Goal: Information Seeking & Learning: Learn about a topic

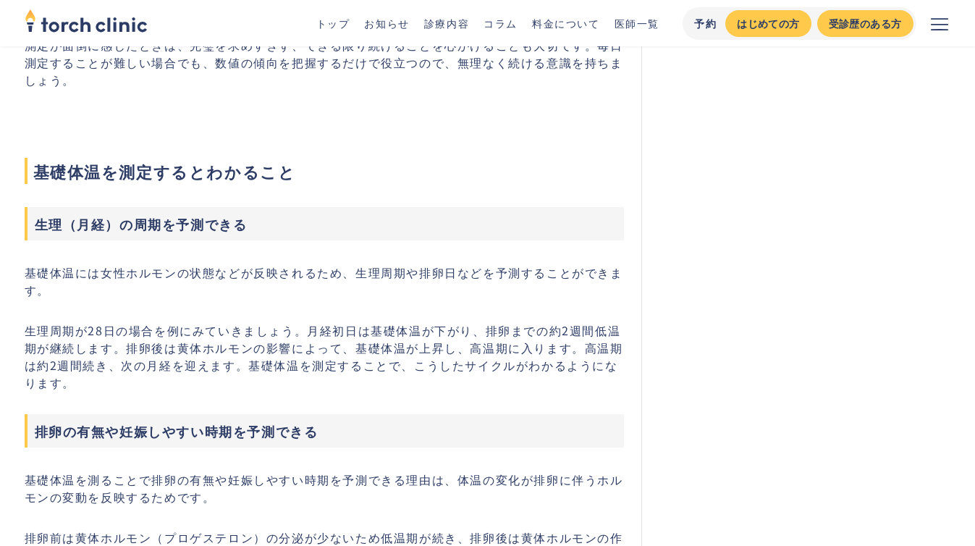
scroll to position [1822, 0]
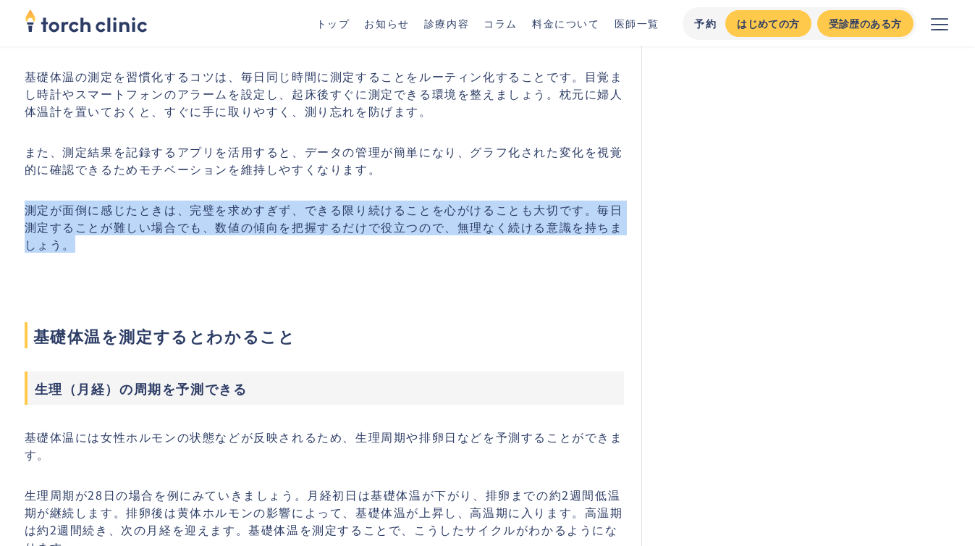
drag, startPoint x: 201, startPoint y: 193, endPoint x: 254, endPoint y: 257, distance: 83.8
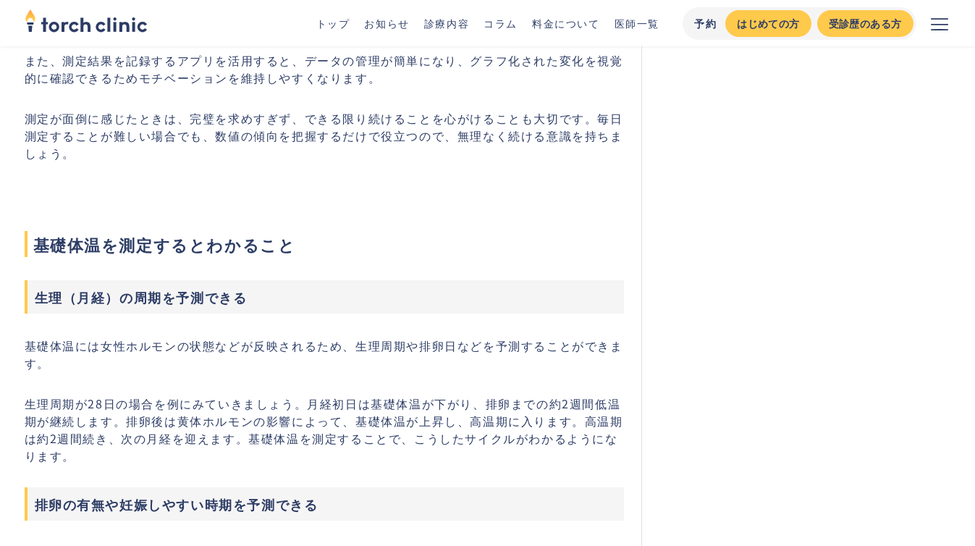
scroll to position [2007, 0]
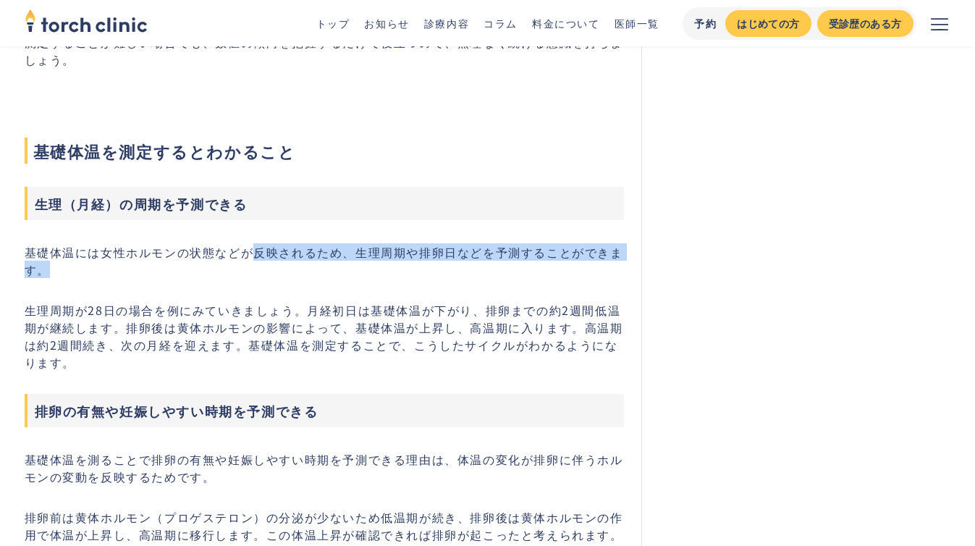
drag, startPoint x: 254, startPoint y: 257, endPoint x: 254, endPoint y: 266, distance: 9.4
click at [254, 266] on p "基礎体温には女性ホルモンの状態などが反映されるため、生理周期や排卵日などを予測することができます。" at bounding box center [325, 260] width 600 height 35
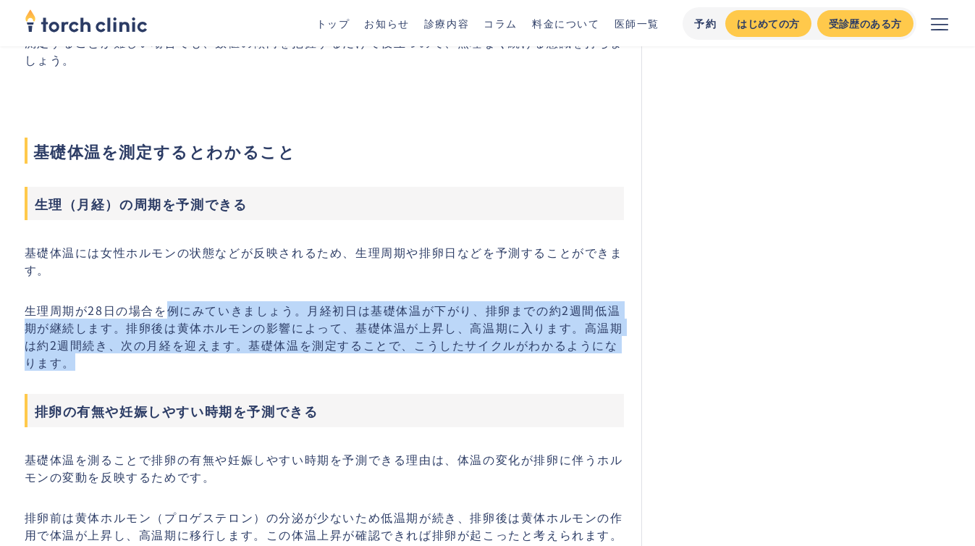
drag, startPoint x: 165, startPoint y: 312, endPoint x: 256, endPoint y: 373, distance: 109.6
click at [256, 371] on p "生理周期が28日の場合を例にみていきましょう。月経初日は基礎体温が下がり、排卵までの約2週間低温期が継続します。排卵後は黄体ホルモンの影響によって、基礎体温が…" at bounding box center [325, 336] width 600 height 70
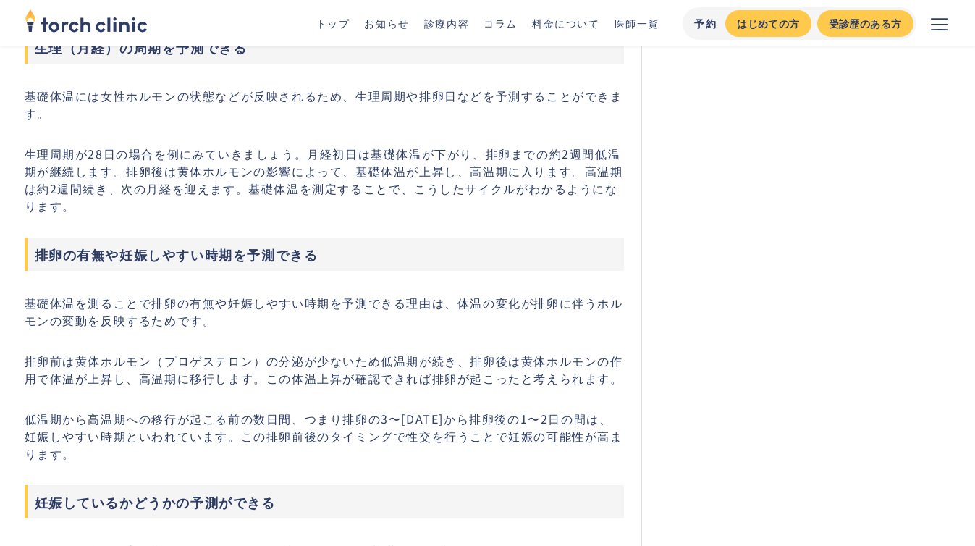
scroll to position [2166, 0]
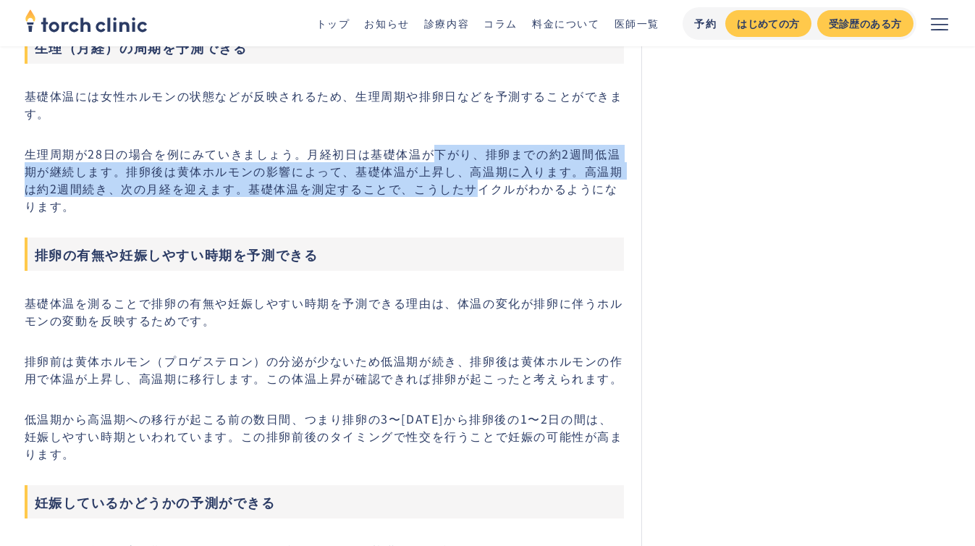
drag, startPoint x: 434, startPoint y: 148, endPoint x: 451, endPoint y: 198, distance: 52.7
click at [451, 198] on p "生理周期が28日の場合を例にみていきましょう。月経初日は基礎体温が下がり、排卵までの約2週間低温期が継続します。排卵後は黄体ホルモンの影響によって、基礎体温が…" at bounding box center [325, 180] width 600 height 70
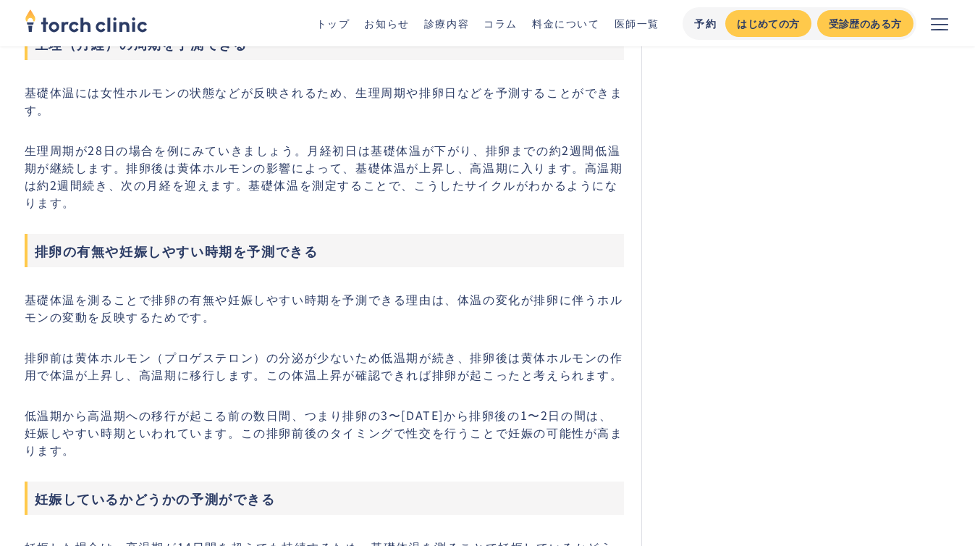
click at [451, 198] on p "生理周期が28日の場合を例にみていきましょう。月経初日は基礎体温が下がり、排卵までの約2週間低温期が継続します。排卵後は黄体ホルモンの影響によって、基礎体温が…" at bounding box center [325, 176] width 600 height 70
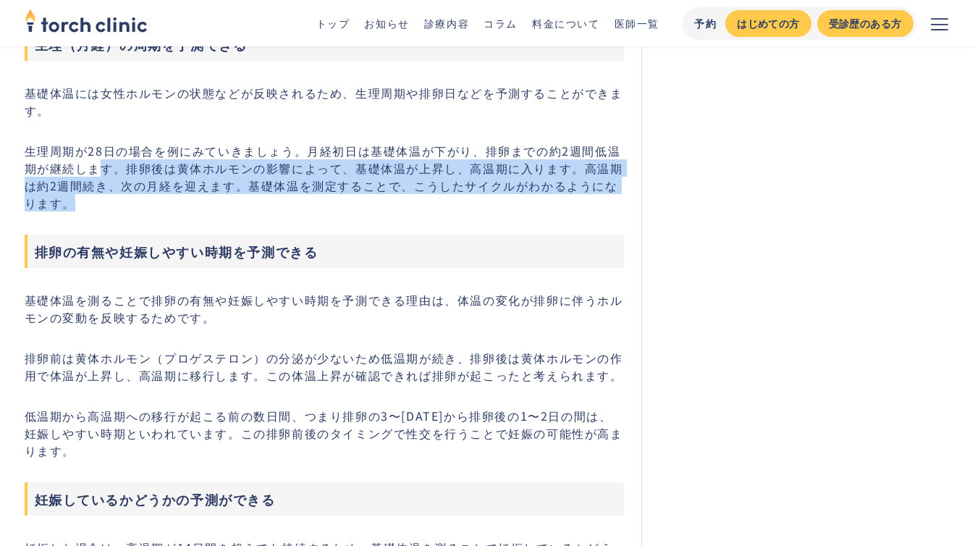
drag, startPoint x: 440, startPoint y: 201, endPoint x: 83, endPoint y: 163, distance: 359.7
click at [83, 163] on p "生理周期が28日の場合を例にみていきましょう。月経初日は基礎体温が下がり、排卵までの約2週間低温期が継続します。排卵後は黄体ホルモンの影響によって、基礎体温が…" at bounding box center [325, 177] width 600 height 70
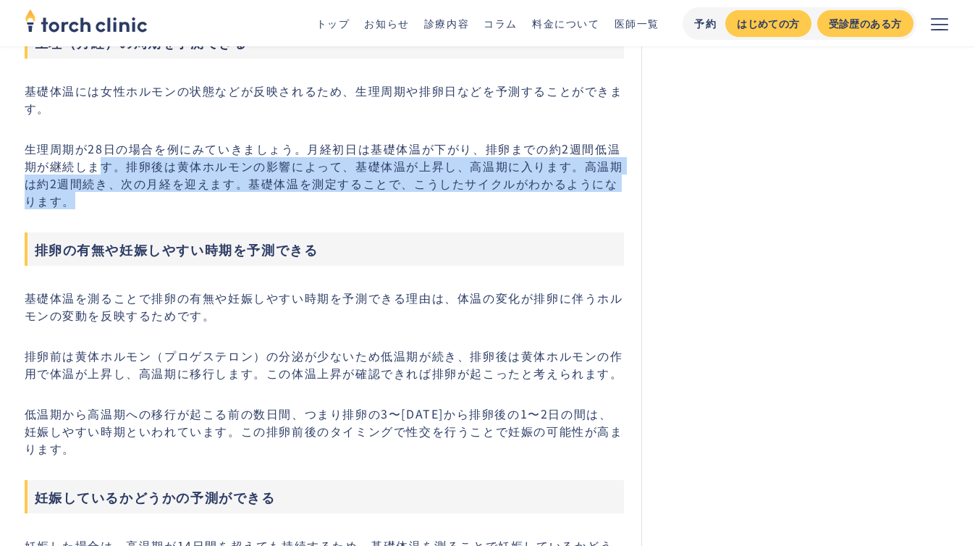
click at [83, 163] on p "生理周期が28日の場合を例にみていきましょう。月経初日は基礎体温が下がり、排卵までの約2週間低温期が継続します。排卵後は黄体ホルモンの影響によって、基礎体温が…" at bounding box center [325, 175] width 600 height 70
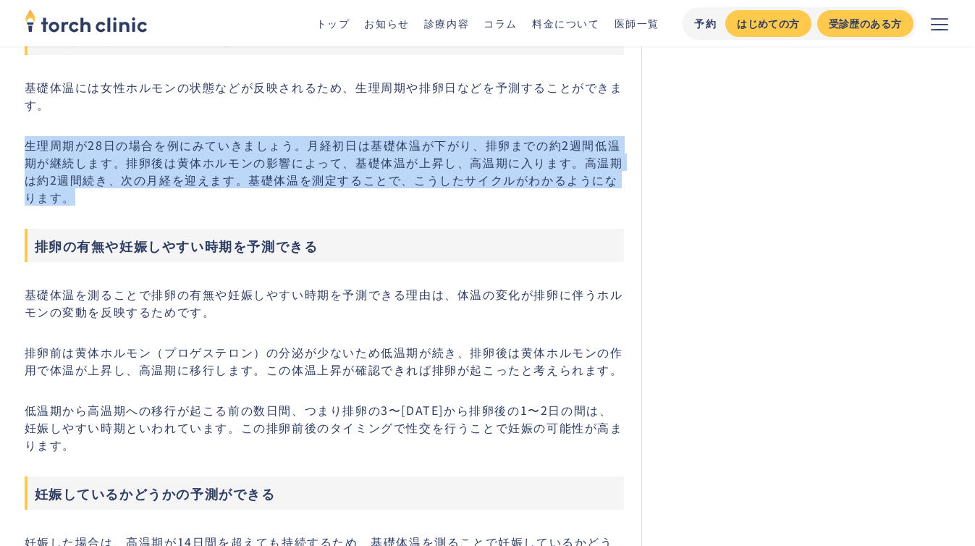
drag, startPoint x: 68, startPoint y: 130, endPoint x: 195, endPoint y: 193, distance: 141.8
click at [195, 193] on p "生理周期が28日の場合を例にみていきましょう。月経初日は基礎体温が下がり、排卵までの約2週間低温期が継続します。排卵後は黄体ホルモンの影響によって、基礎体温が…" at bounding box center [325, 170] width 600 height 70
drag, startPoint x: 189, startPoint y: 193, endPoint x: 49, endPoint y: 140, distance: 149.1
click at [49, 140] on p "生理周期が28日の場合を例にみていきましょう。月経初日は基礎体温が下がり、排卵までの約2週間低温期が継続します。排卵後は黄体ホルモンの影響によって、基礎体温が…" at bounding box center [325, 172] width 600 height 70
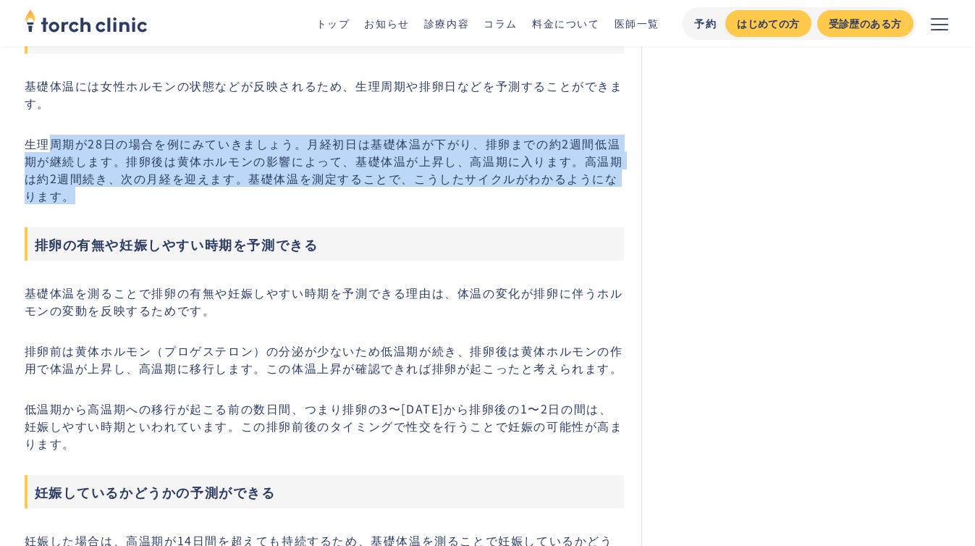
click at [49, 140] on p "生理周期が28日の場合を例にみていきましょう。月経初日は基礎体温が下がり、排卵までの約2週間低温期が継続します。排卵後は黄体ホルモンの影響によって、基礎体温が…" at bounding box center [325, 170] width 600 height 70
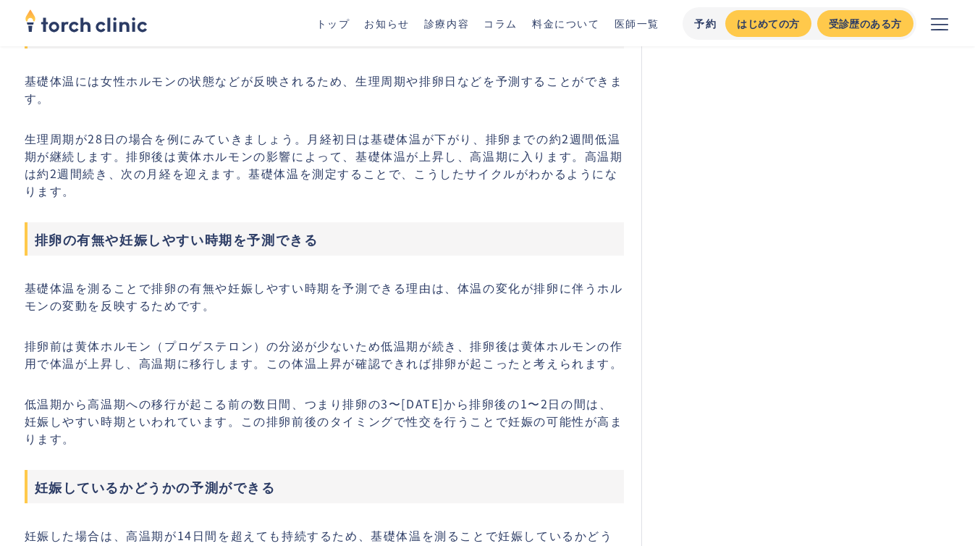
scroll to position [2182, 0]
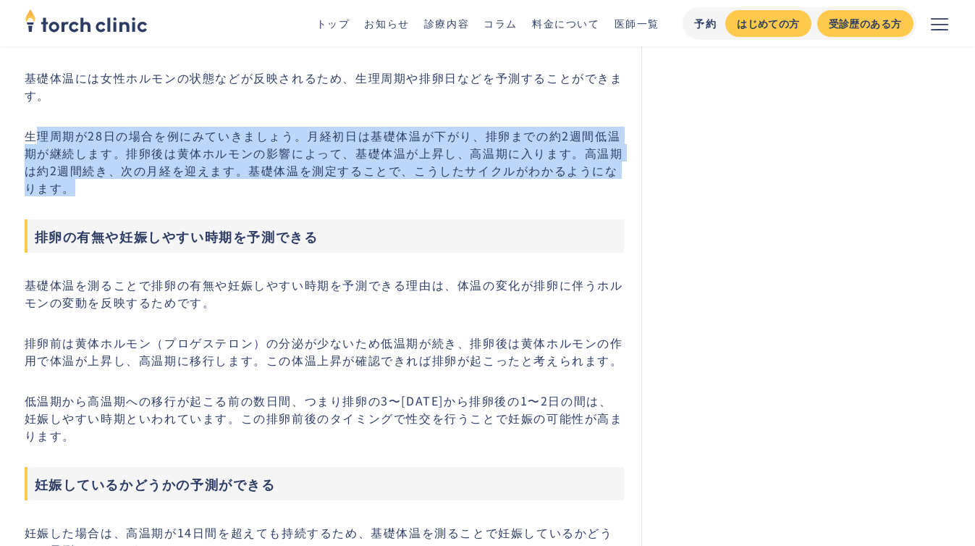
drag, startPoint x: 38, startPoint y: 137, endPoint x: 159, endPoint y: 189, distance: 132.3
click at [159, 189] on p "生理周期が28日の場合を例にみていきましょう。月経初日は基礎体温が下がり、排卵までの約2週間低温期が継続します。排卵後は黄体ホルモンの影響によって、基礎体温が…" at bounding box center [325, 162] width 600 height 70
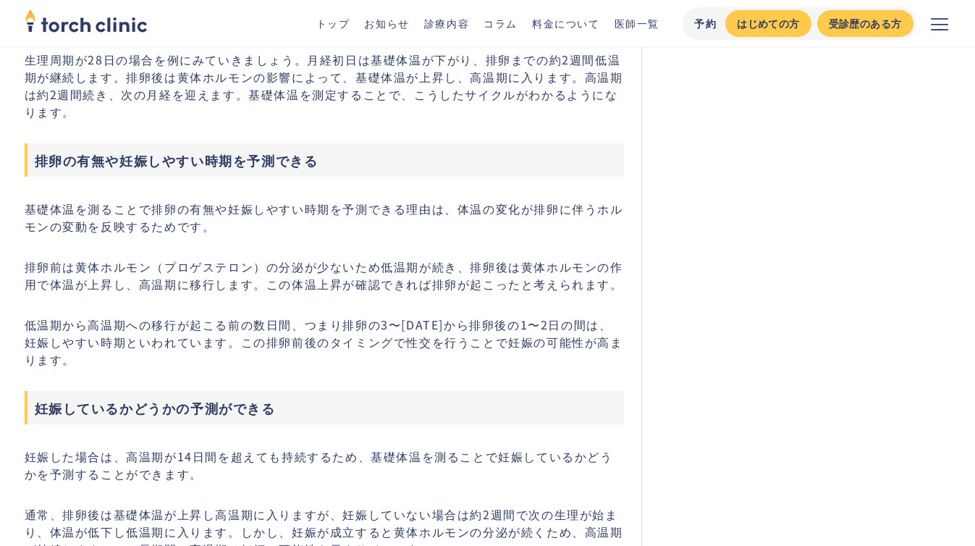
scroll to position [2356, 0]
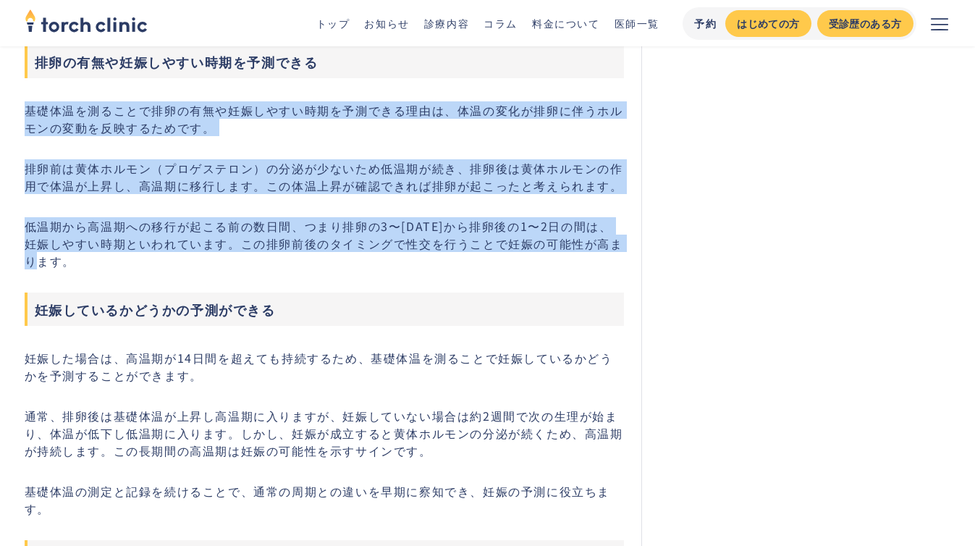
drag, startPoint x: 14, startPoint y: 98, endPoint x: 313, endPoint y: 269, distance: 344.8
click at [313, 269] on section "基礎体温と普通の体温の違いは？正しい測定方法や習慣化のコツ、測定によりわかるコトも紹介 #基礎体温 #基礎知識 最終更新日： [DATE] [PERSON_N…" at bounding box center [488, 259] width 950 height 5086
click at [311, 264] on p "低温期から高温期への移行が起こる前の数日間、つまり排卵の3〜[DATE]から排卵後の1〜2日の間は、妊娠しやすい時期といわれています。この排卵前後のタイミング…" at bounding box center [325, 243] width 600 height 52
drag, startPoint x: 276, startPoint y: 268, endPoint x: 35, endPoint y: 106, distance: 290.6
click at [35, 106] on div "「基礎体温」という言葉を聞いたことはあるけれど、普通の体温と何が違うのかよくわからない、という方もいらっしゃるのではないでしょうか。 本記事では基礎体温と普通…" at bounding box center [325, 439] width 600 height 4490
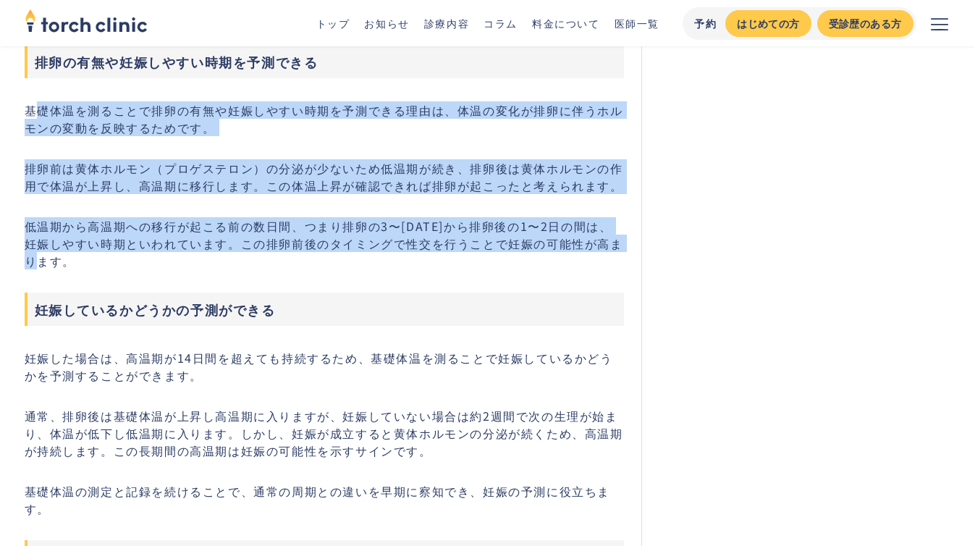
click at [35, 106] on p "基礎体温を測ることで排卵の有無や妊娠しやすい時期を予測できる理由は、体温の変化が排卵に伴うホルモンの変動を反映するためです。" at bounding box center [325, 118] width 600 height 35
drag, startPoint x: 28, startPoint y: 109, endPoint x: 188, endPoint y: 275, distance: 230.4
click at [188, 275] on div "「基礎体温」という言葉を聞いたことはあるけれど、普通の体温と何が違うのかよくわからない、という方もいらっしゃるのではないでしょうか。 本記事では基礎体温と普通…" at bounding box center [325, 439] width 600 height 4490
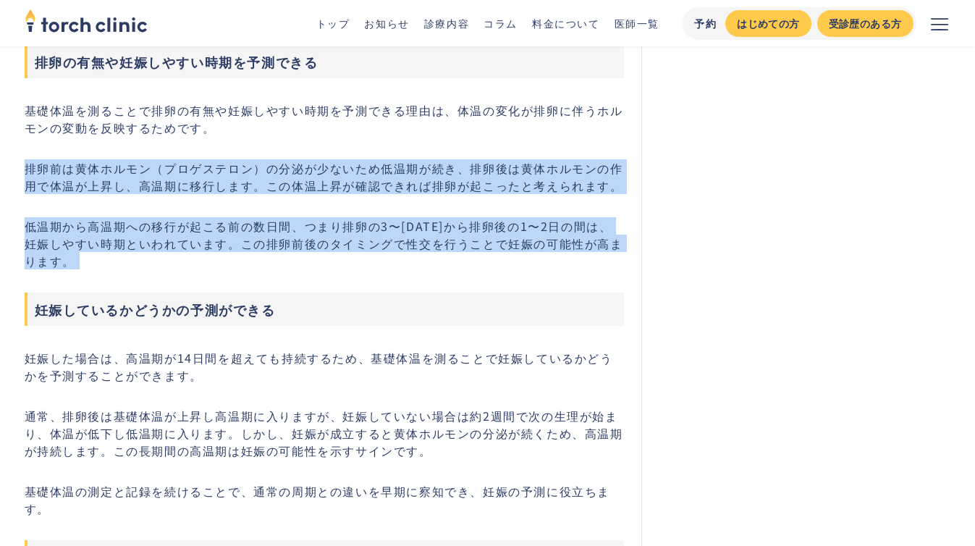
drag, startPoint x: 183, startPoint y: 277, endPoint x: 72, endPoint y: 143, distance: 174.3
click at [72, 143] on div "「基礎体温」という言葉を聞いたことはあるけれど、普通の体温と何が違うのかよくわからない、という方もいらっしゃるのではないでしょうか。 本記事では基礎体温と普通…" at bounding box center [325, 439] width 600 height 4490
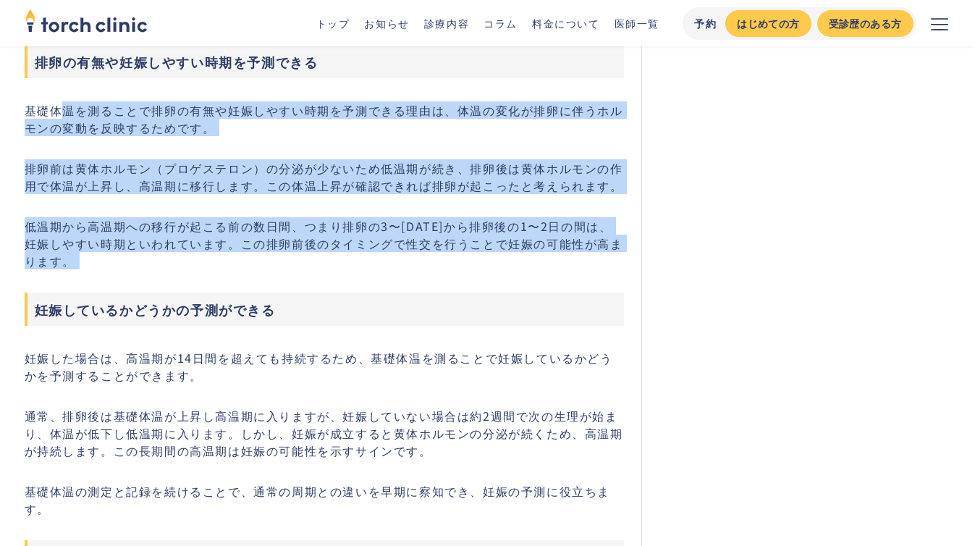
drag, startPoint x: 62, startPoint y: 121, endPoint x: 177, endPoint y: 287, distance: 201.4
click at [177, 287] on div "「基礎体温」という言葉を聞いたことはあるけれど、普通の体温と何が違うのかよくわからない、という方もいらっしゃるのではないでしょうか。 本記事では基礎体温と普通…" at bounding box center [325, 439] width 600 height 4490
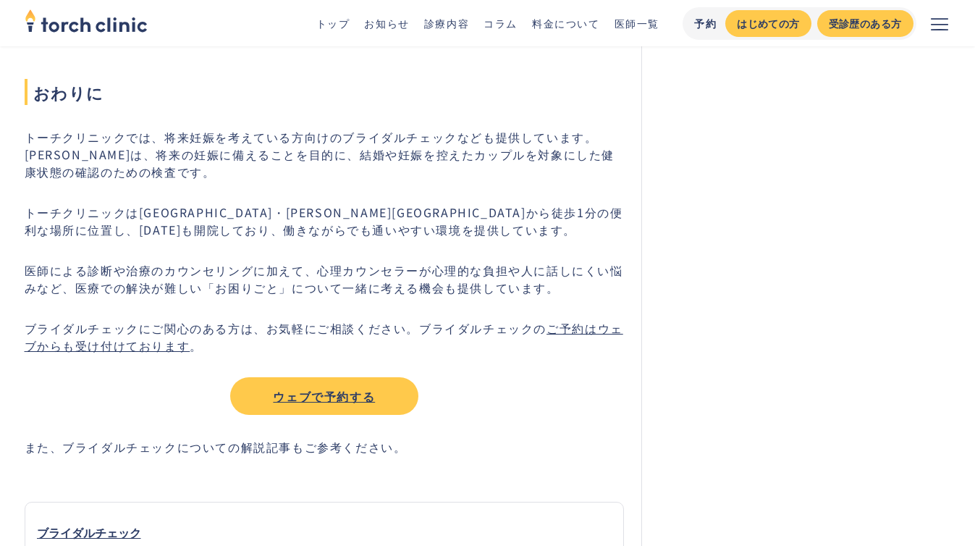
scroll to position [4480, 0]
